Goal: Task Accomplishment & Management: Manage account settings

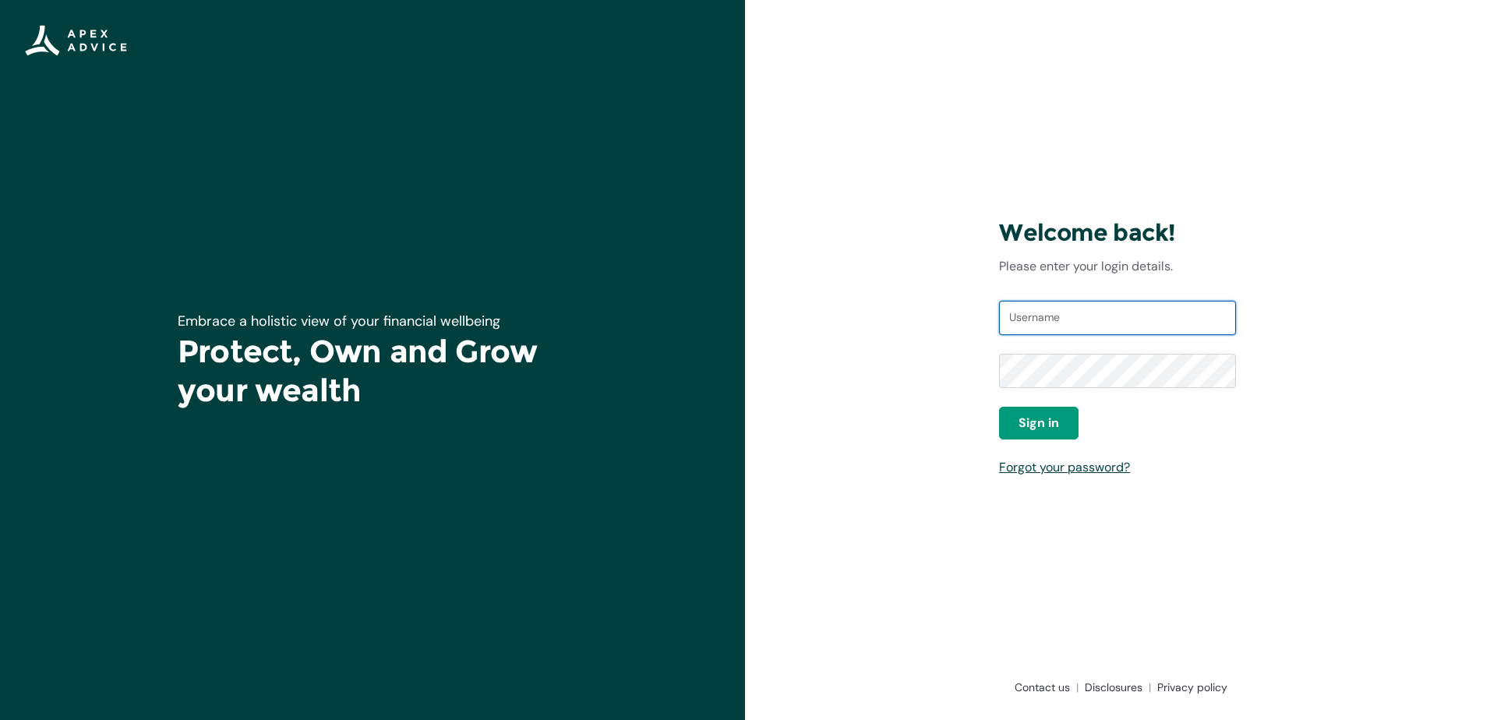
type input "[EMAIL_ADDRESS][DOMAIN_NAME]"
click at [926, 529] on div "Welcome back! Please enter your login details. Username [EMAIL_ADDRESS][DOMAIN_…" at bounding box center [1117, 360] width 745 height 720
drag, startPoint x: 1184, startPoint y: 316, endPoint x: 883, endPoint y: 313, distance: 300.8
click at [883, 313] on div "Welcome back! Please enter your login details. Username [EMAIL_ADDRESS][DOMAIN_…" at bounding box center [1117, 360] width 745 height 720
drag, startPoint x: 1385, startPoint y: 417, endPoint x: 1332, endPoint y: 409, distance: 53.6
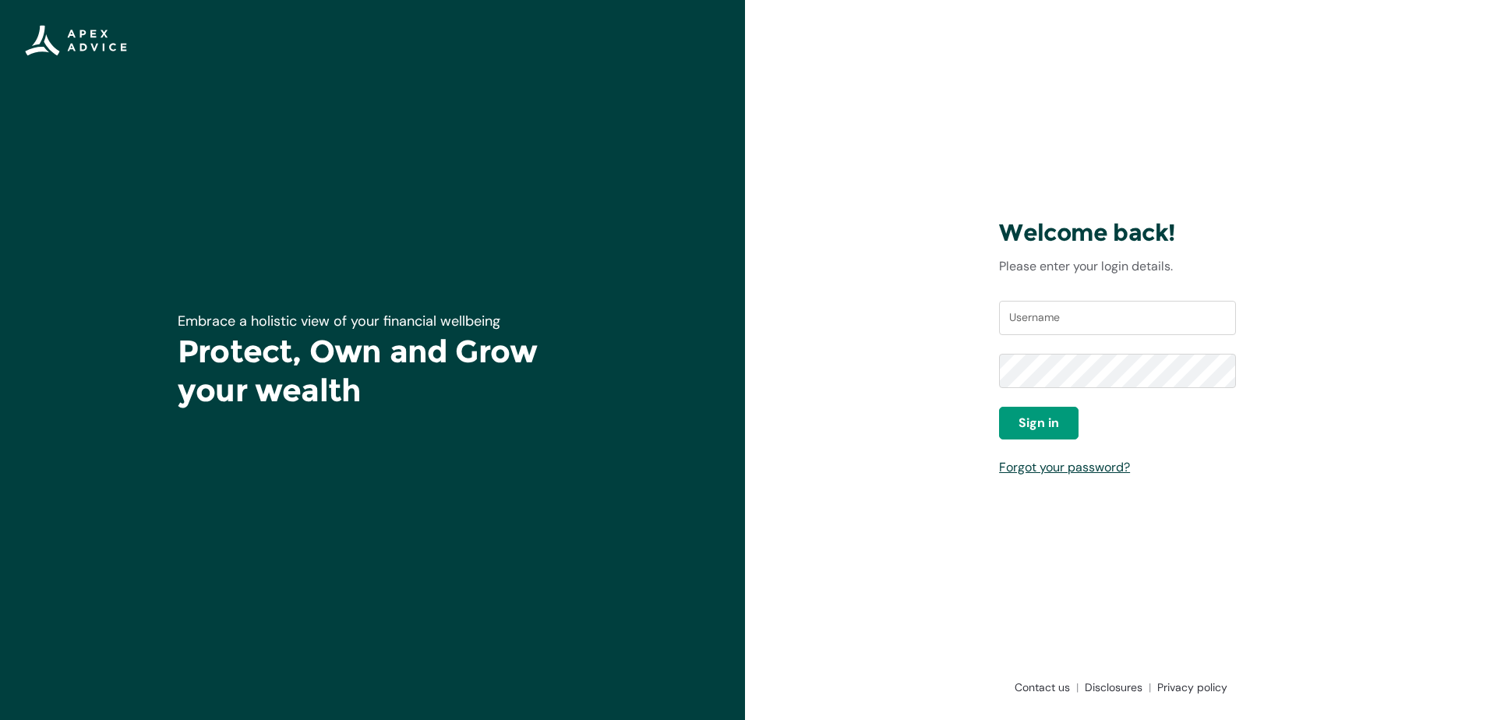
click at [1385, 417] on div "Welcome back! Please enter your login details. Username Password Sign in Forgot…" at bounding box center [1117, 360] width 745 height 720
click at [902, 376] on div "Welcome back! Please enter your login details. Username Password Sign in Forgot…" at bounding box center [1117, 360] width 745 height 720
click at [873, 302] on div "Welcome back! Please enter your login details. Username Password Sign in Forgot…" at bounding box center [1117, 360] width 745 height 720
type input "[EMAIL_ADDRESS][DOMAIN_NAME]"
click at [1169, 328] on input "[EMAIL_ADDRESS][DOMAIN_NAME]" at bounding box center [1117, 318] width 237 height 34
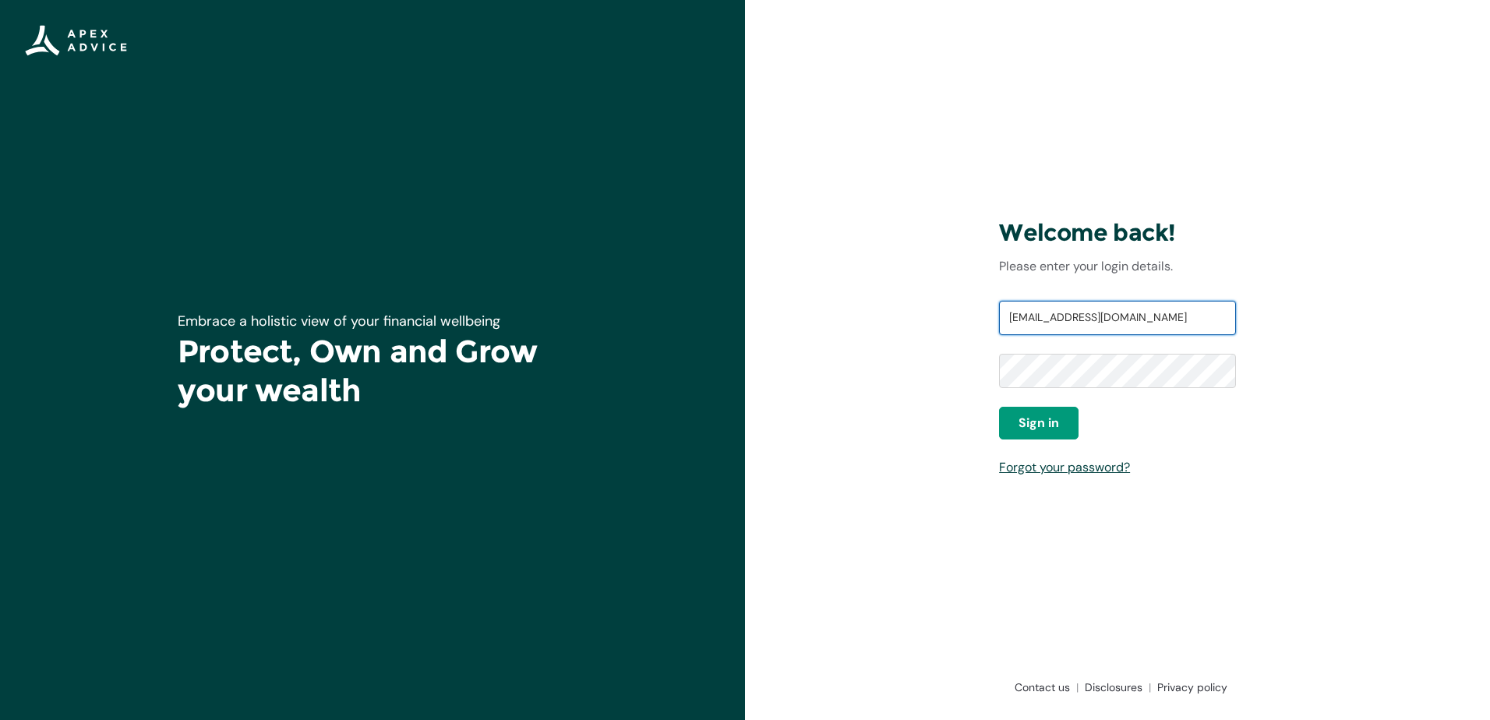
drag, startPoint x: 1177, startPoint y: 322, endPoint x: 838, endPoint y: 323, distance: 338.2
click at [838, 323] on div "Welcome back! Please enter your login details. Username [EMAIL_ADDRESS][DOMAIN_…" at bounding box center [1117, 360] width 745 height 720
drag, startPoint x: 969, startPoint y: 535, endPoint x: 970, endPoint y: 522, distance: 13.3
click at [970, 535] on div "Welcome back! Please enter your login details. Username Password Sign in Forgot…" at bounding box center [1117, 360] width 745 height 720
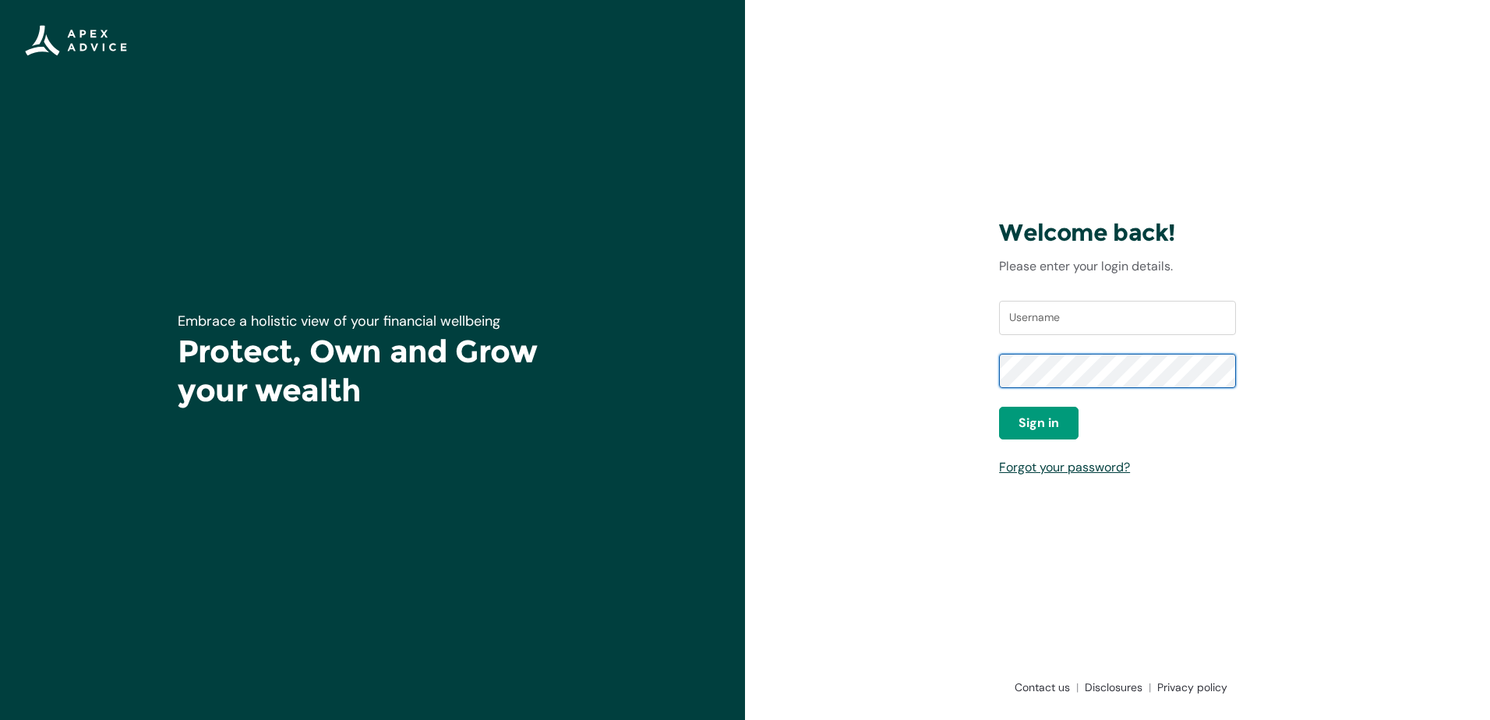
click at [957, 378] on div "Welcome back! Please enter your login details. Username Password Sign in Forgot…" at bounding box center [1117, 360] width 745 height 720
